Goal: Information Seeking & Learning: Find specific fact

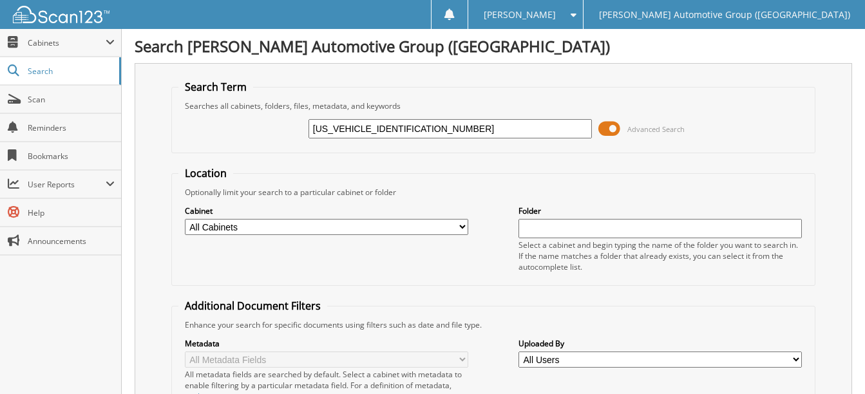
click at [418, 127] on input "1FMDE7BH5RLB40521" at bounding box center [449, 128] width 283 height 19
paste input "9RLB28968"
type input "1FMDE7BH9RLB28968"
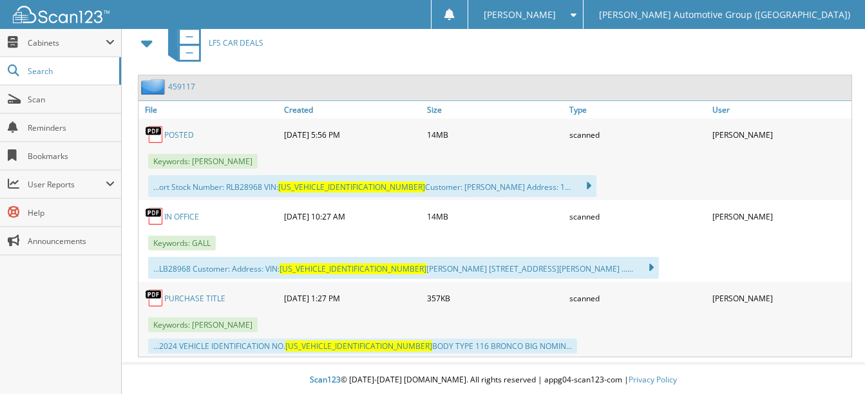
scroll to position [604, 0]
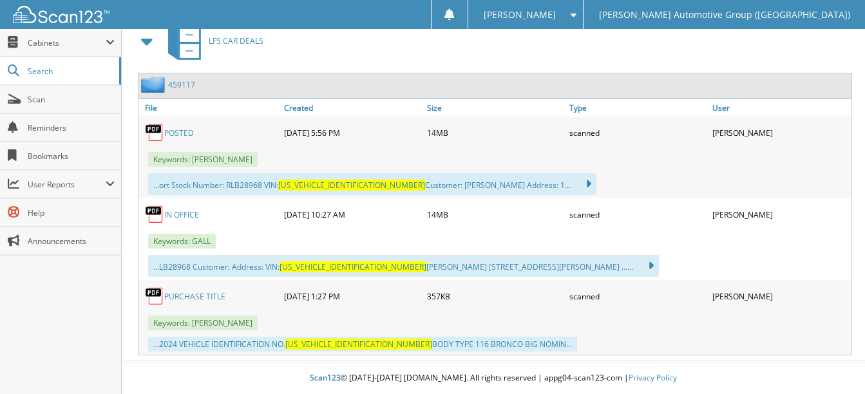
click at [176, 128] on link "POSTED" at bounding box center [179, 132] width 30 height 11
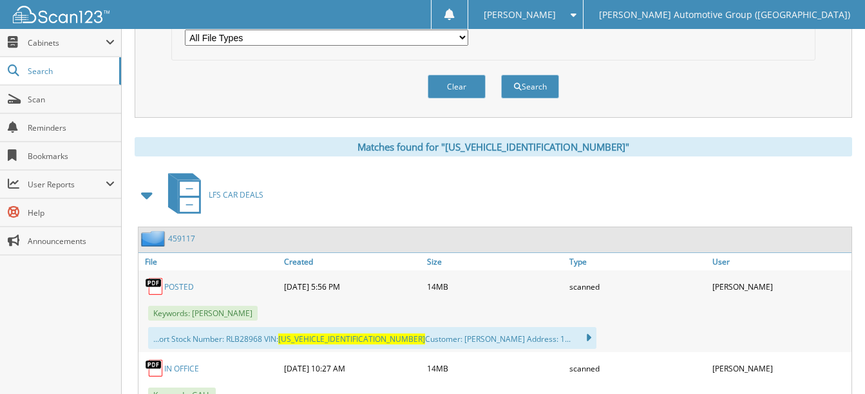
scroll to position [24, 0]
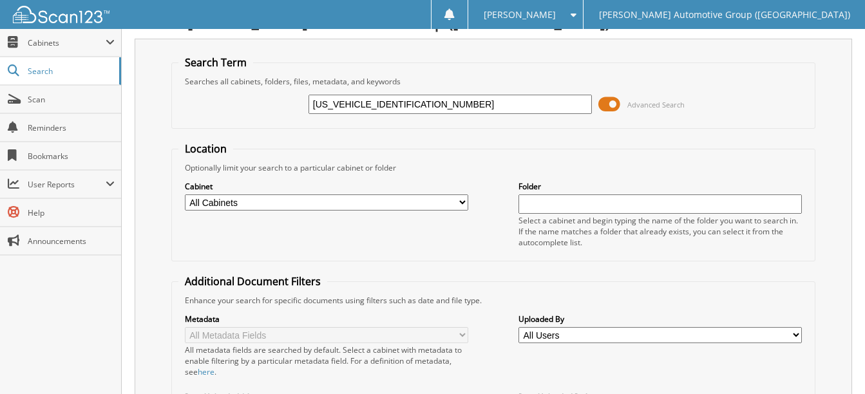
click at [431, 100] on input "1FMDE7BH9RLB28968" at bounding box center [449, 104] width 283 height 19
paste input "4EP1RLA83445"
type input "[US_VEHICLE_IDENTIFICATION_NUMBER]"
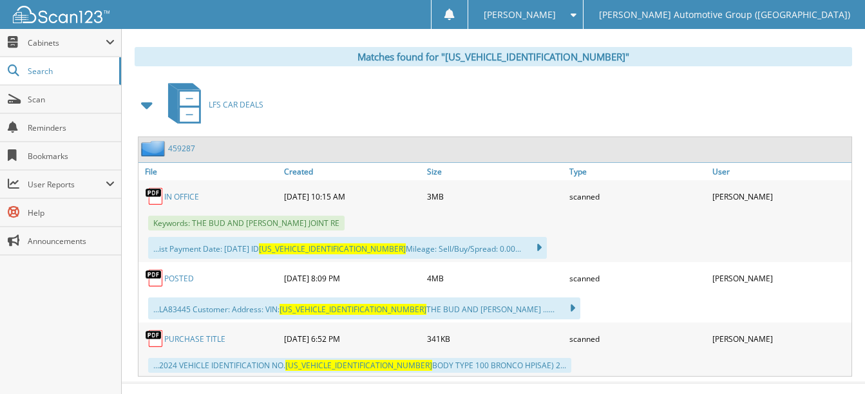
scroll to position [561, 0]
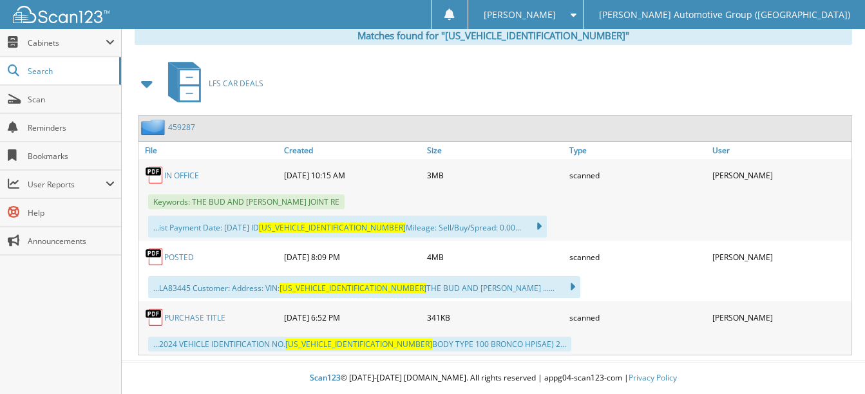
click at [173, 258] on link "POSTED" at bounding box center [179, 257] width 30 height 11
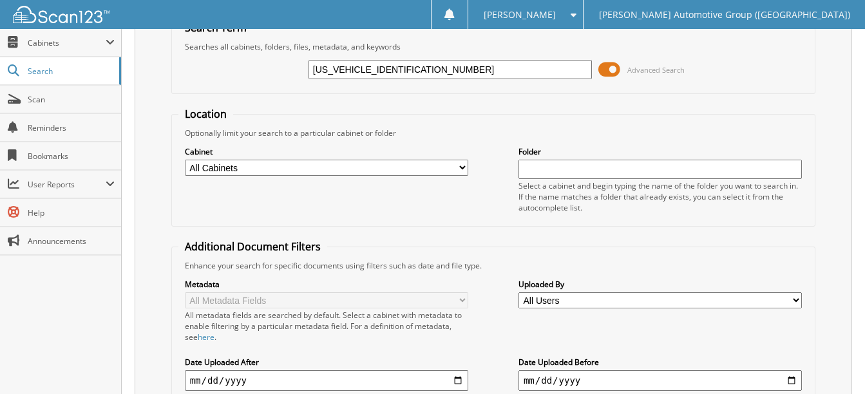
scroll to position [0, 0]
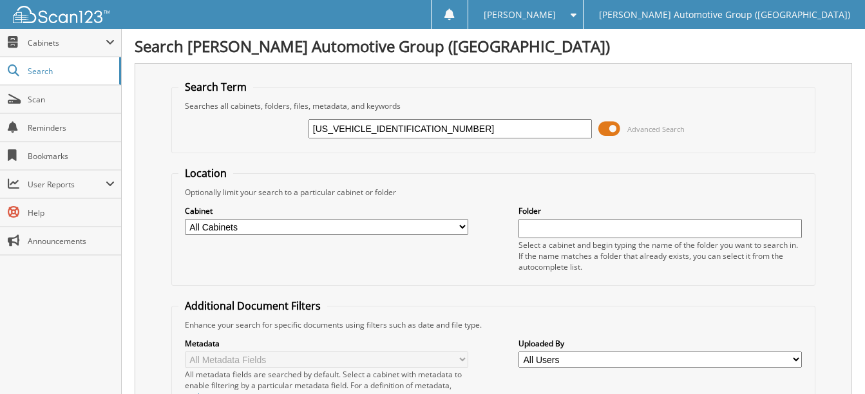
click at [413, 127] on input "1FMDE4EP1RLA83445" at bounding box center [449, 128] width 283 height 19
paste input "1AH1RLB12696"
type input "1FMDE1AH1RLB12696"
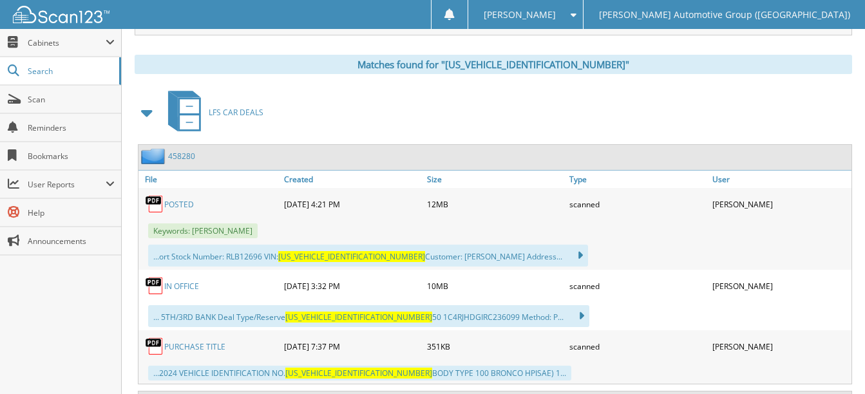
scroll to position [515, 0]
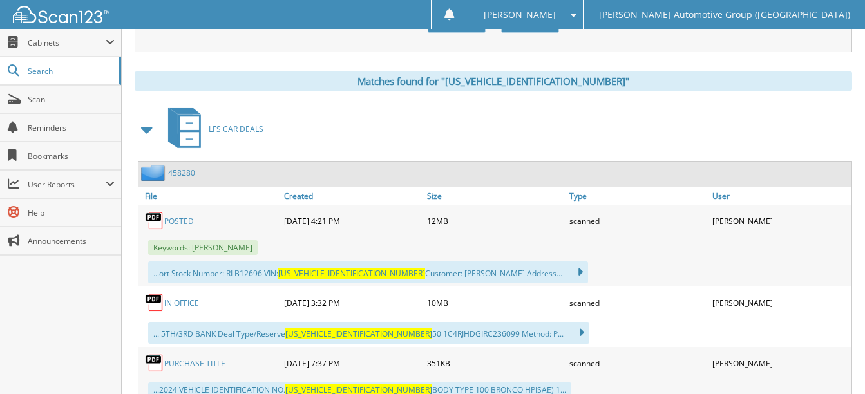
click at [178, 219] on link "POSTED" at bounding box center [179, 221] width 30 height 11
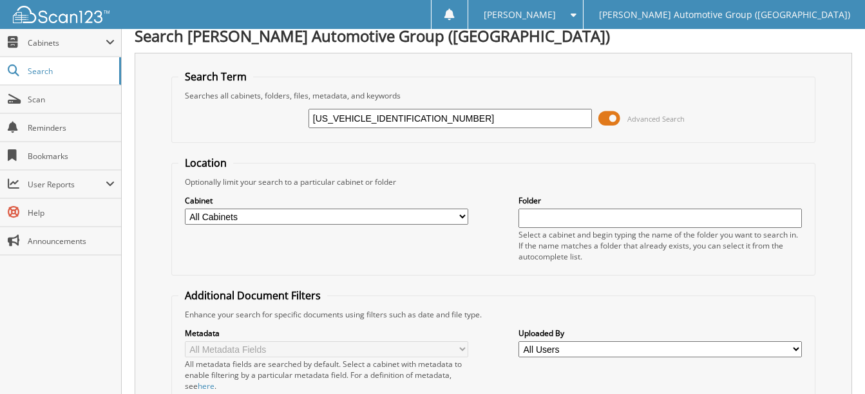
scroll to position [0, 0]
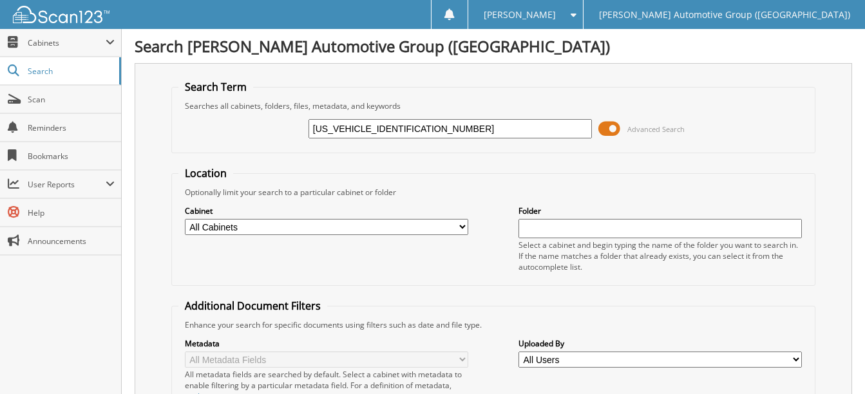
click at [427, 133] on input "1FMDE1AH1RLB12696" at bounding box center [449, 128] width 283 height 19
paste input "TFW5LD0RFB56814"
type input "[US_VEHICLE_IDENTIFICATION_NUMBER]"
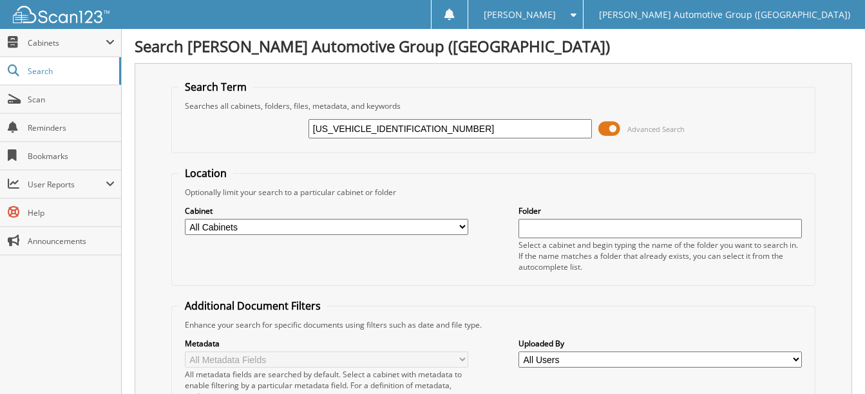
click at [369, 127] on input "[US_VEHICLE_IDENTIFICATION_NUMBER]" at bounding box center [449, 128] width 283 height 19
click at [363, 128] on input "[US_VEHICLE_IDENTIFICATION_NUMBER]" at bounding box center [449, 128] width 283 height 19
type input "RFB56814"
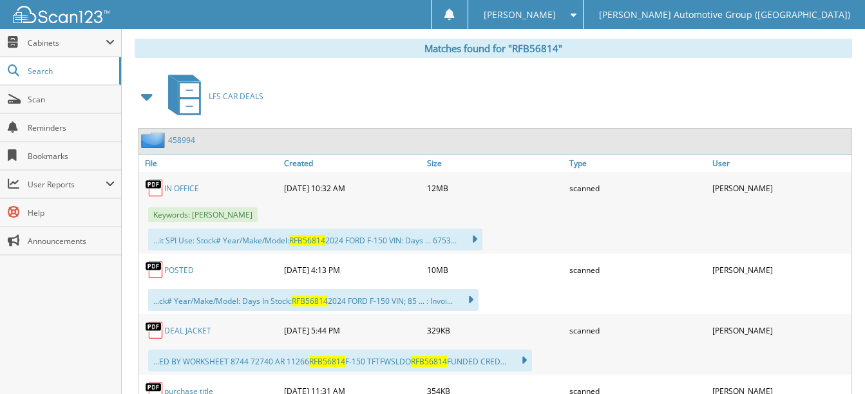
scroll to position [579, 0]
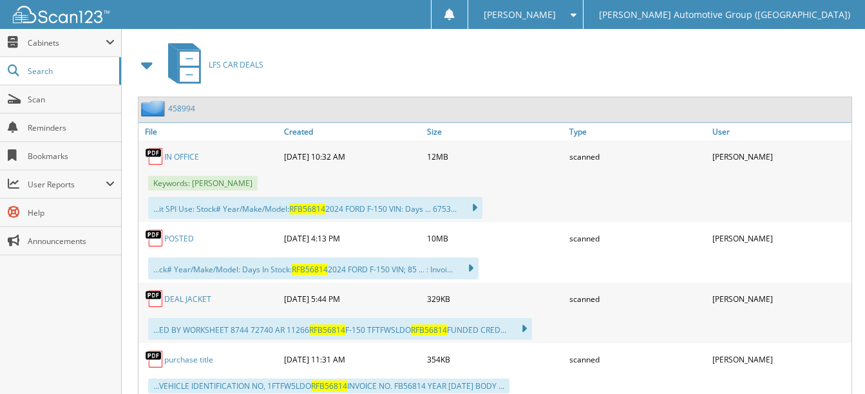
click at [176, 237] on link "POSTED" at bounding box center [179, 238] width 30 height 11
click at [194, 301] on link "DEAL JACKET" at bounding box center [187, 299] width 47 height 11
click at [191, 156] on link "IN OFFICE" at bounding box center [181, 156] width 35 height 11
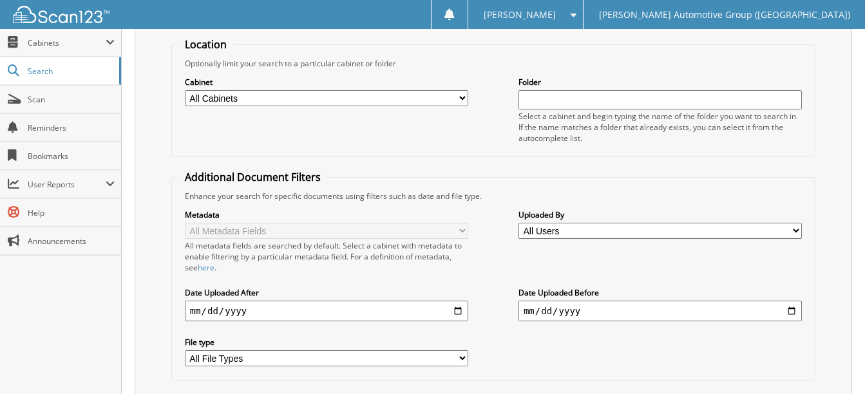
scroll to position [0, 0]
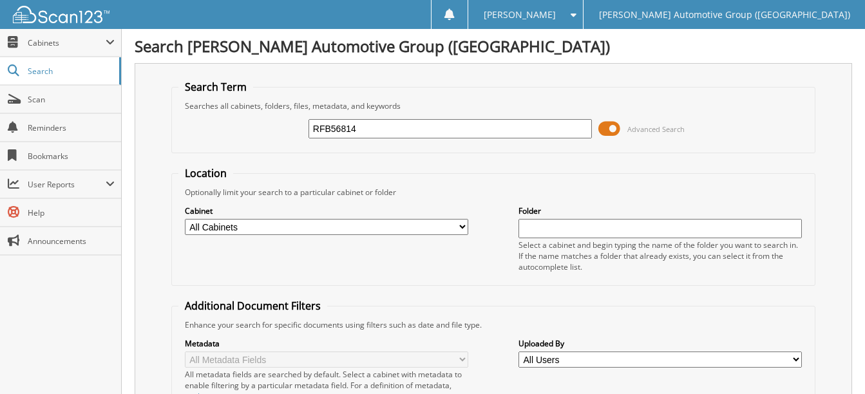
click at [376, 129] on input "RFB56814" at bounding box center [449, 128] width 283 height 19
paste input "1FMEE2BP1RLB26680"
type input "1FMEE2BP1RLB26680"
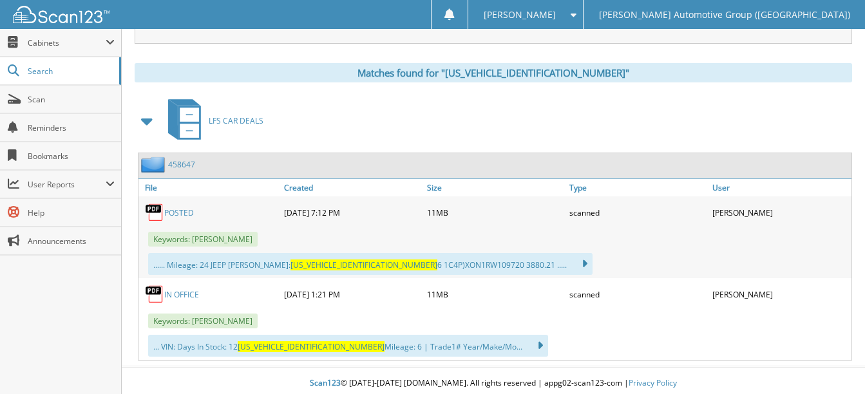
scroll to position [529, 0]
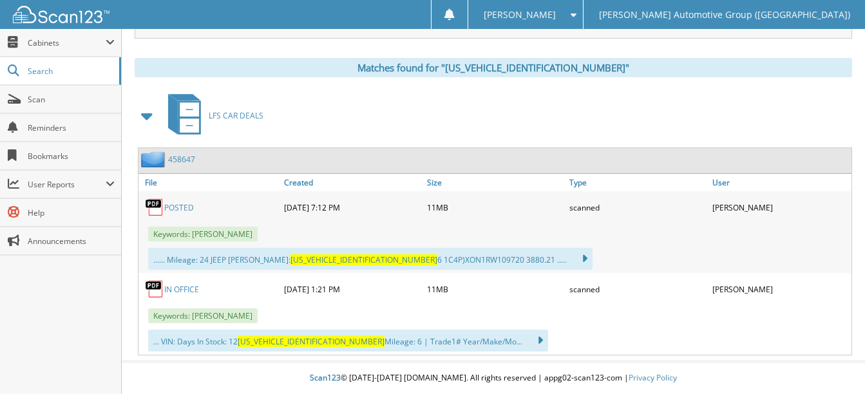
click at [182, 211] on link "POSTED" at bounding box center [179, 207] width 30 height 11
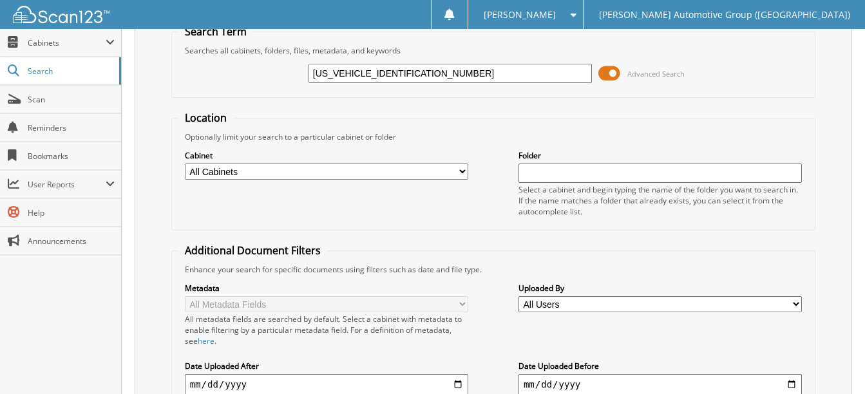
scroll to position [64, 0]
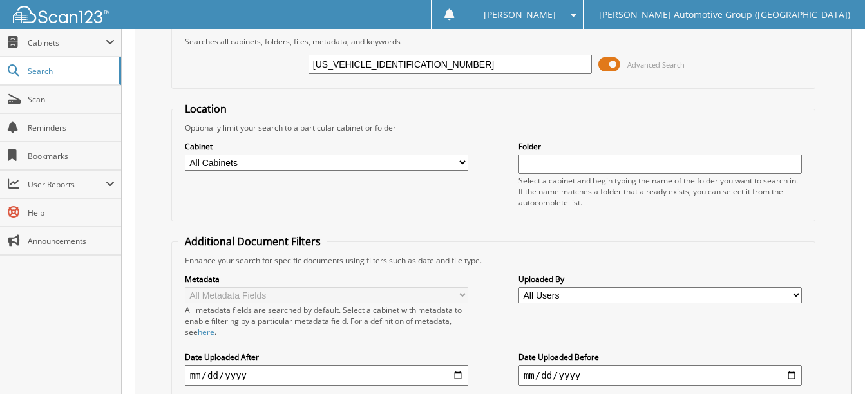
click at [415, 68] on input "1FMEE2BP1RLB26680" at bounding box center [449, 64] width 283 height 19
paste input "TFW3L89RKD75723"
type input "[US_VEHICLE_IDENTIFICATION_NUMBER]"
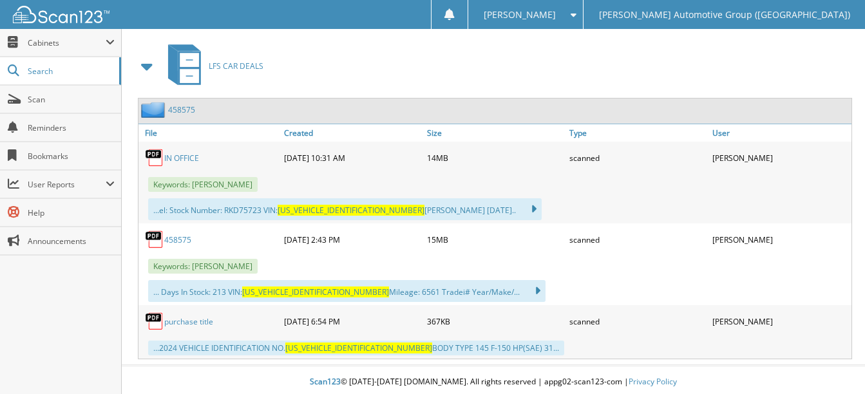
scroll to position [583, 0]
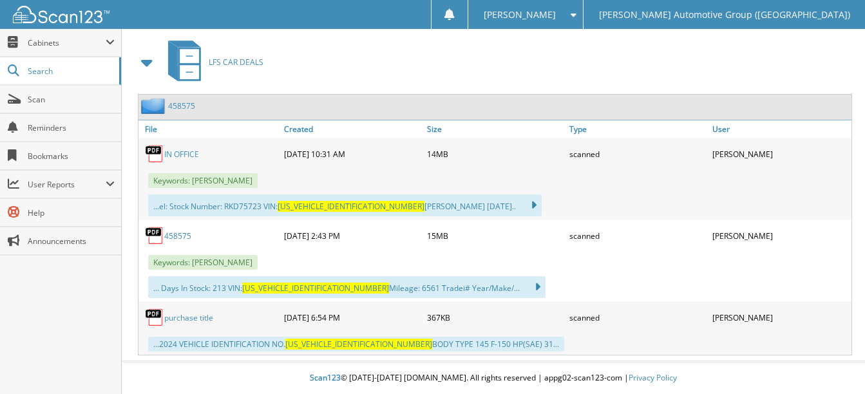
click at [185, 239] on link "458575" at bounding box center [177, 235] width 27 height 11
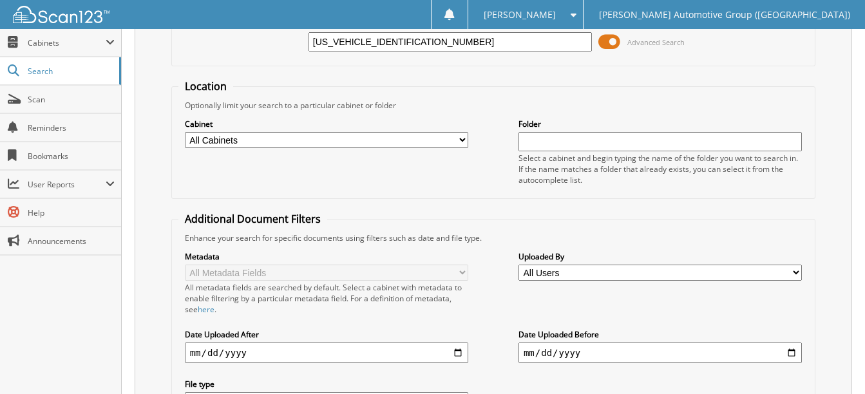
scroll to position [0, 0]
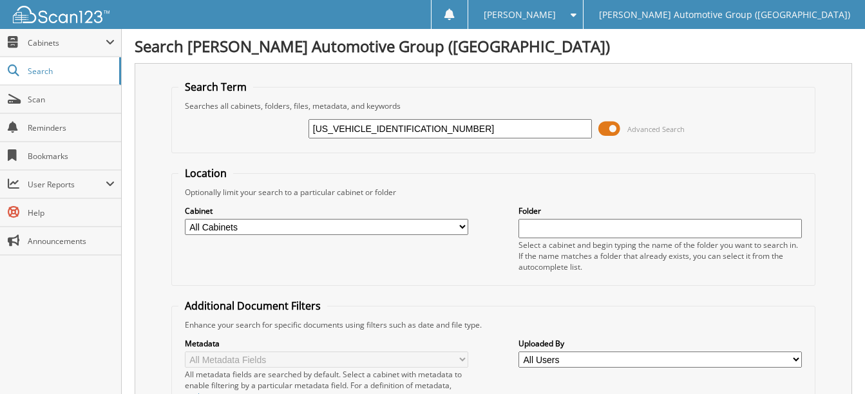
click at [417, 129] on input "1FTFW3L89RKD75723" at bounding box center [449, 128] width 283 height 19
paste input "MDE8BH4RLB40998"
type input "1FMDE8BH4RLB40998"
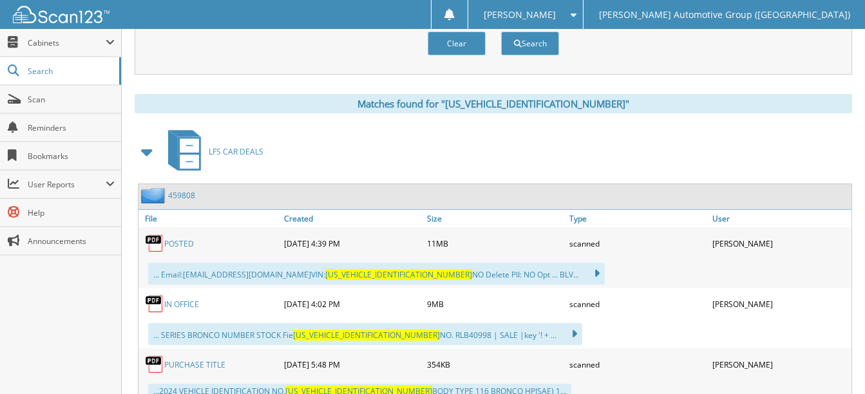
scroll to position [540, 0]
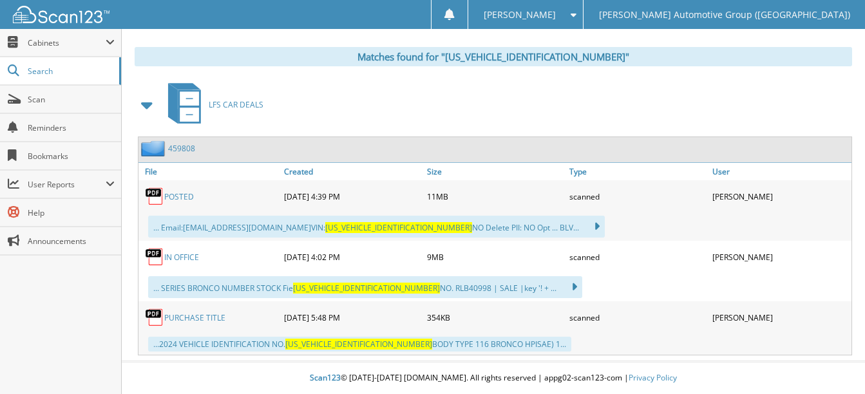
click at [180, 199] on link "POSTED" at bounding box center [179, 196] width 30 height 11
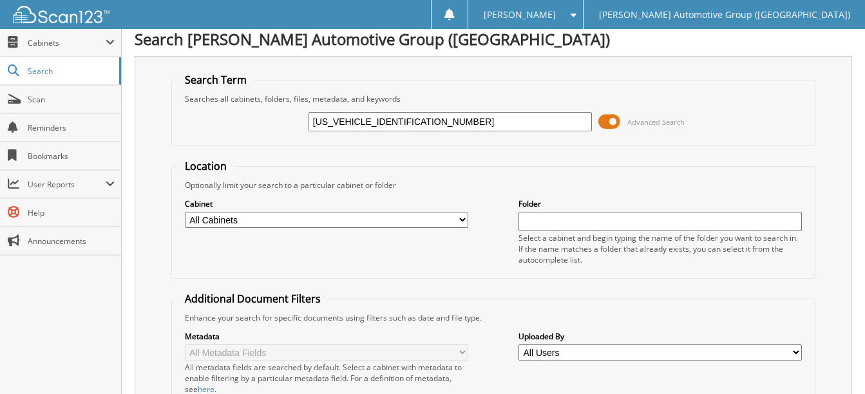
scroll to position [0, 0]
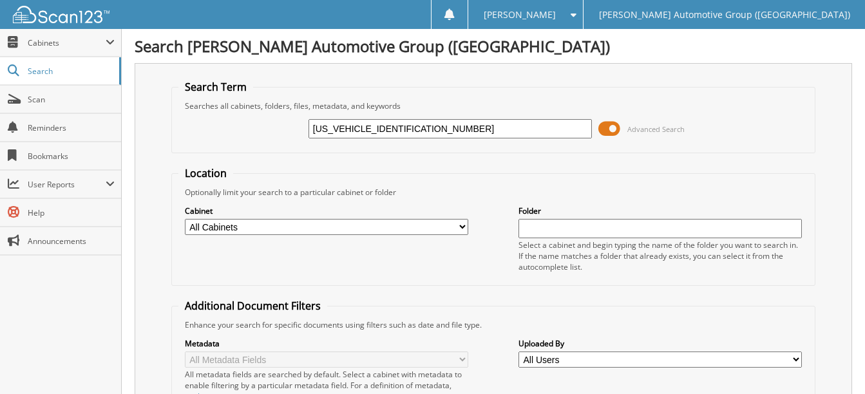
click at [424, 131] on input "1FMDE8BH4RLB40998" at bounding box center [449, 128] width 283 height 19
paste input "TMF1L52RKF45499"
type input "1FTMF1L52RKF45499"
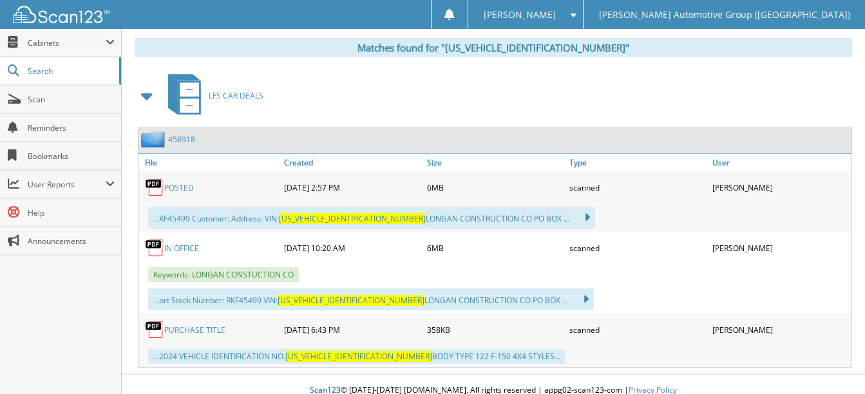
scroll to position [561, 0]
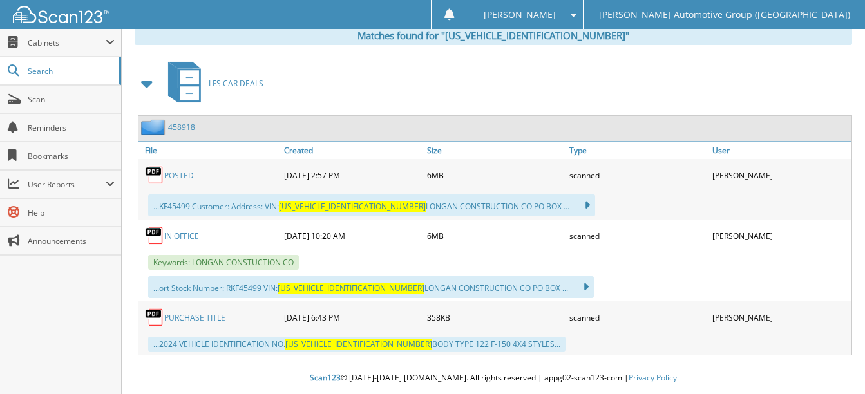
click at [187, 176] on link "POSTED" at bounding box center [179, 175] width 30 height 11
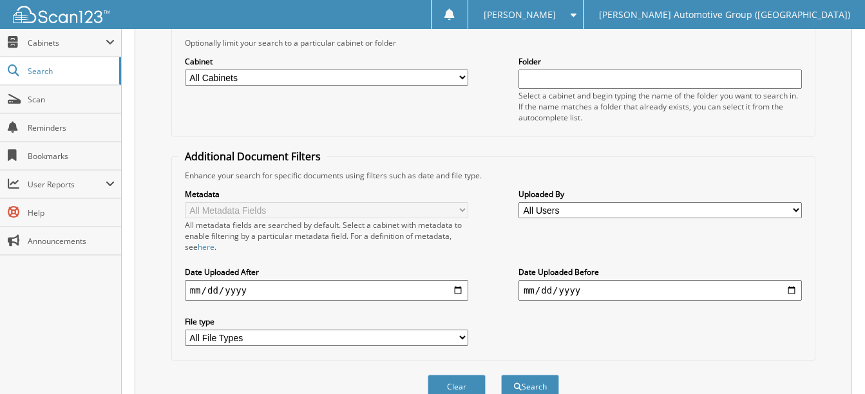
scroll to position [0, 0]
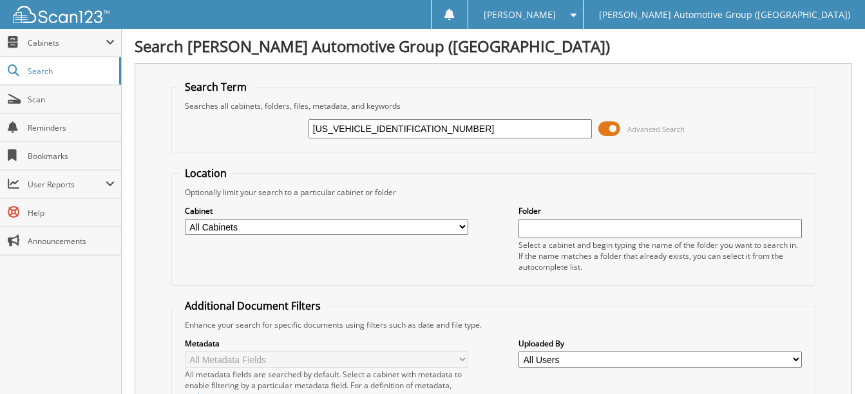
click at [411, 130] on input "[US_VEHICLE_IDENTIFICATION_NUMBER]" at bounding box center [449, 128] width 283 height 19
paste input "3FMCR9C66RRE7394"
type input "3FMCR9C66RRE73949"
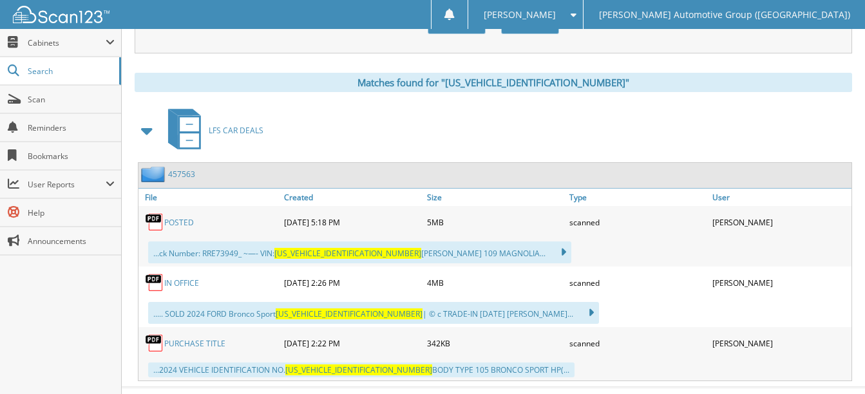
scroll to position [540, 0]
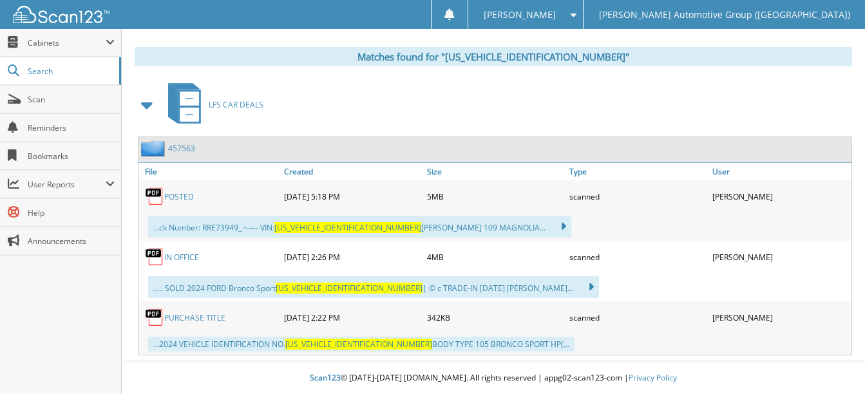
click at [180, 200] on link "POSTED" at bounding box center [179, 196] width 30 height 11
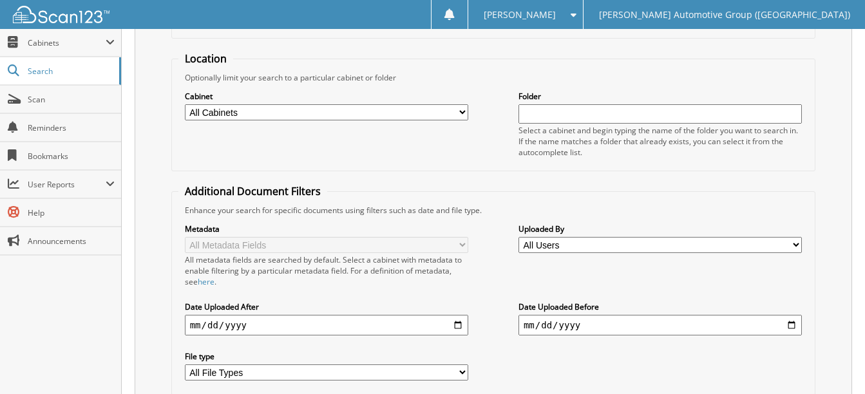
scroll to position [0, 0]
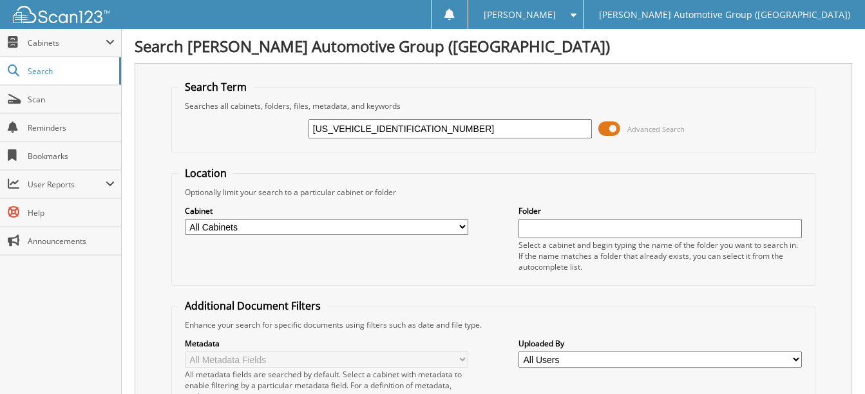
click at [412, 126] on input "[US_VEHICLE_IDENTIFICATION_NUMBER]" at bounding box center [449, 128] width 283 height 19
paste input "[US_VEHICLE_IDENTIFICATION_NUMBER]"
type input "[US_VEHICLE_IDENTIFICATION_NUMBER]"
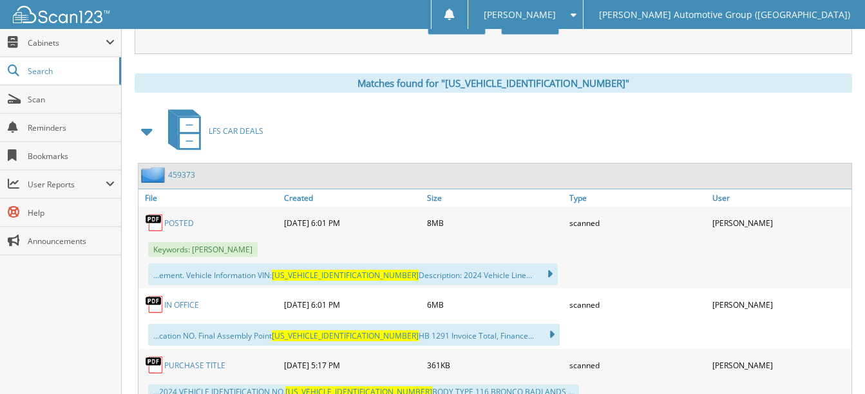
scroll to position [515, 0]
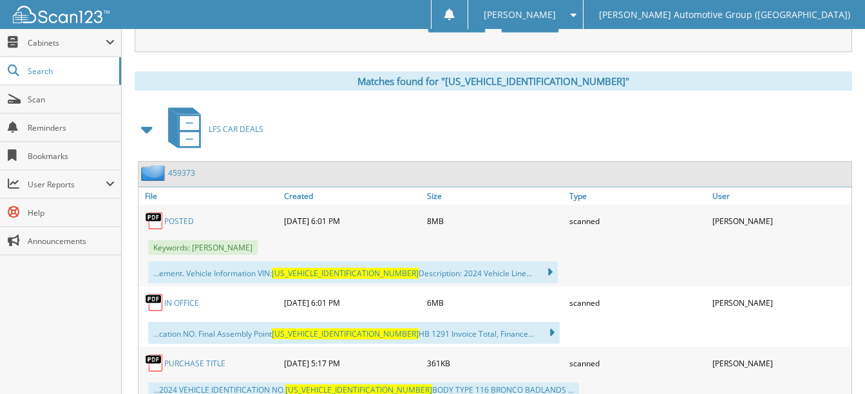
click at [177, 223] on link "POSTED" at bounding box center [179, 221] width 30 height 11
